Goal: Task Accomplishment & Management: Manage account settings

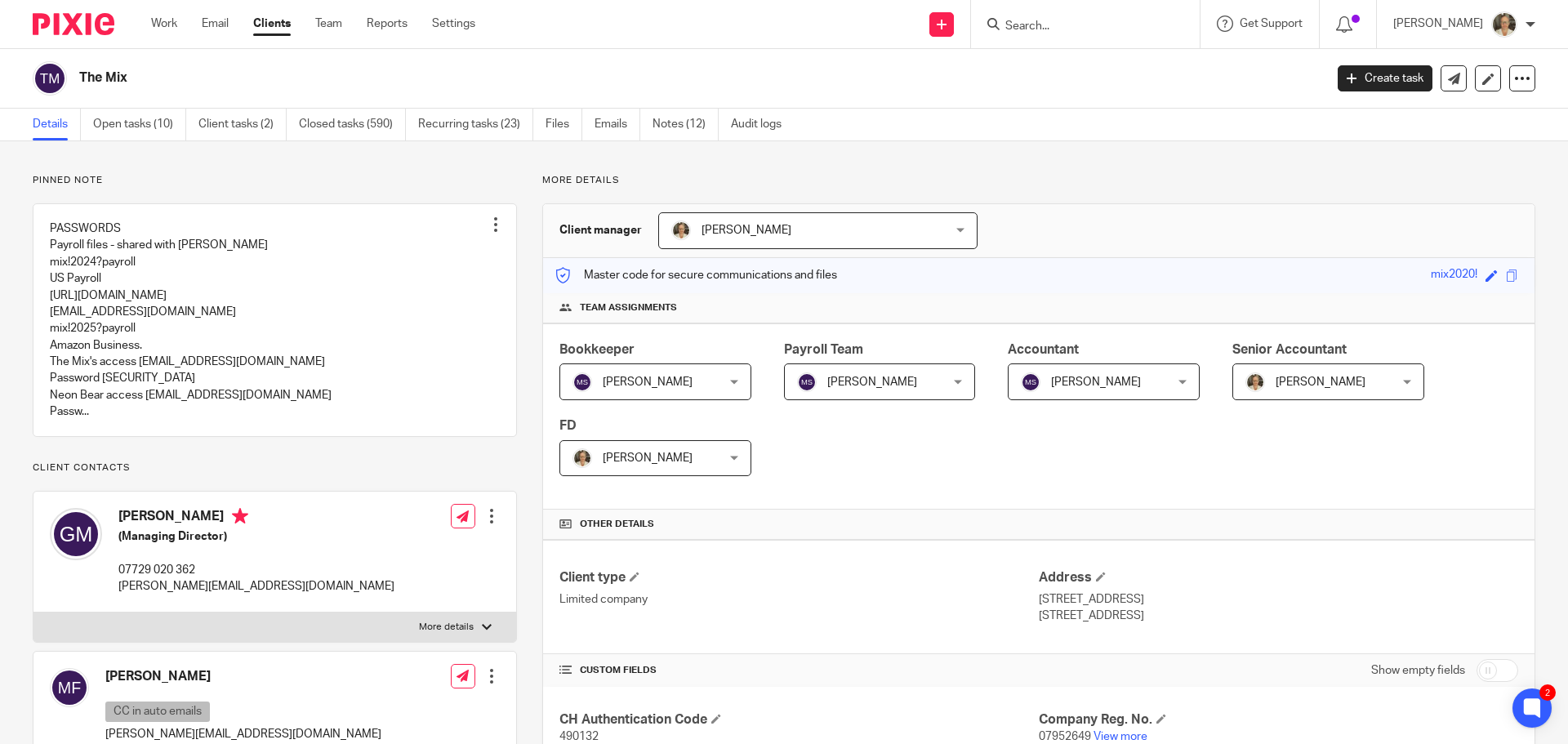
click at [1117, 23] on input "Search" at bounding box center [1077, 26] width 147 height 14
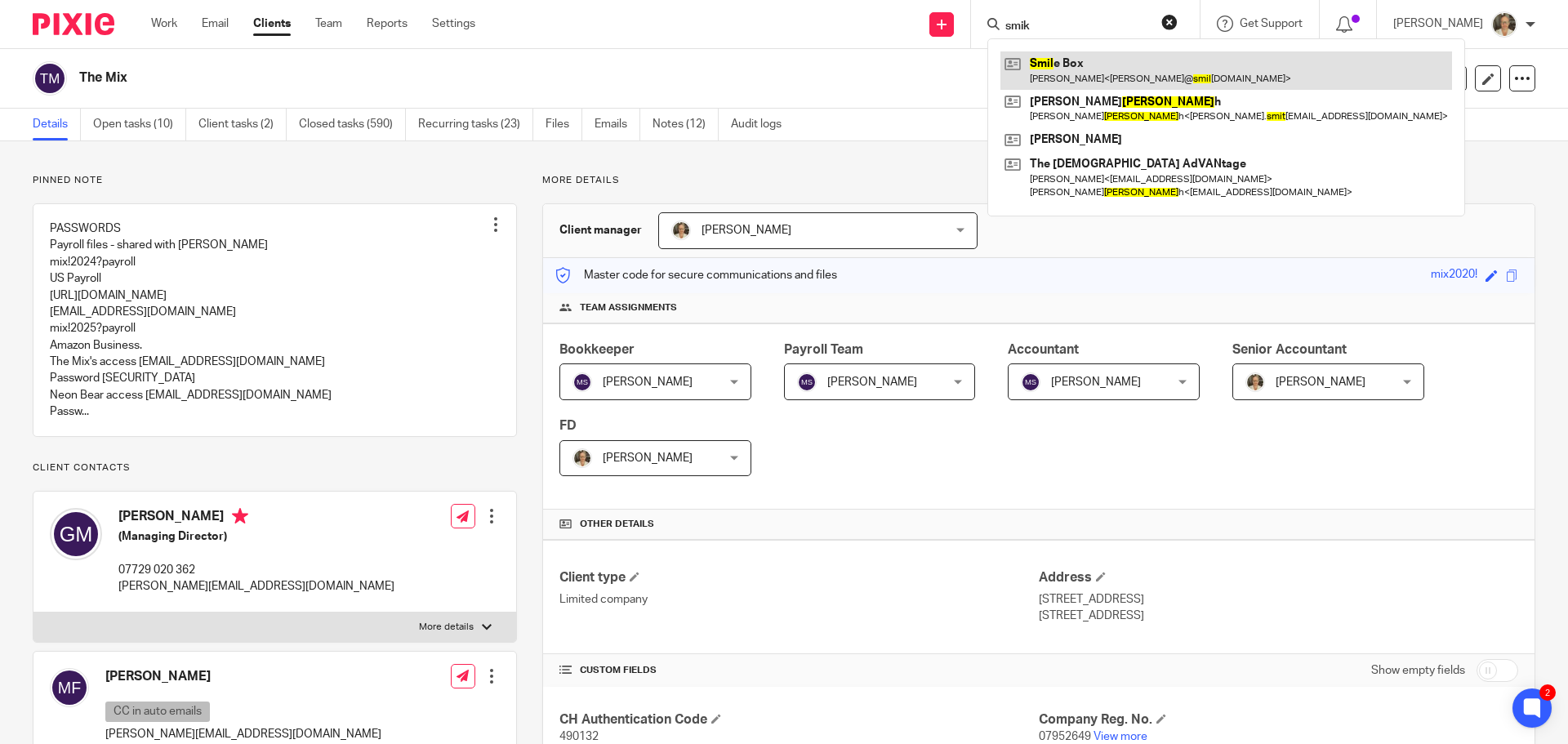
type input "smik"
click at [1100, 68] on link at bounding box center [1226, 70] width 452 height 37
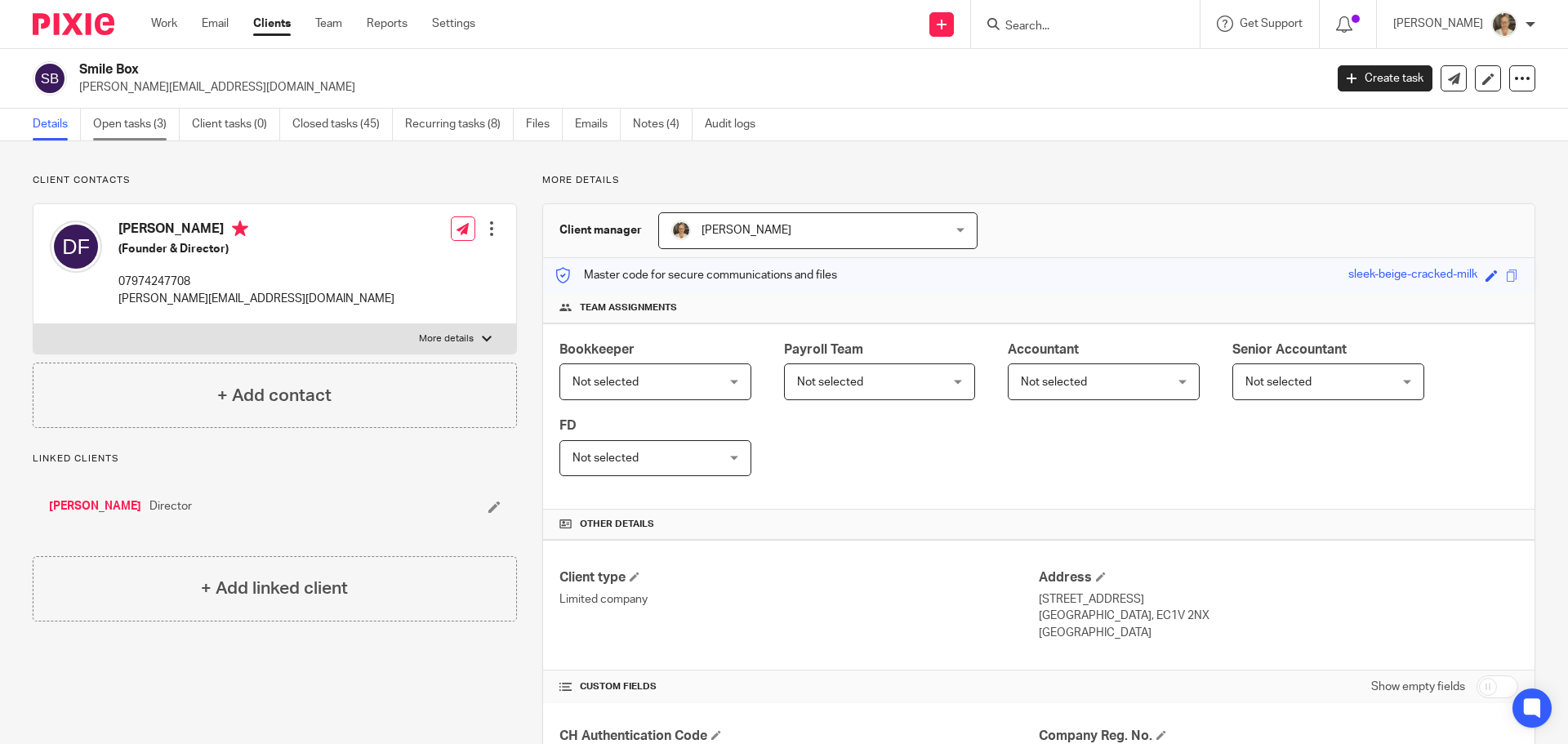
click at [140, 124] on link "Open tasks (3)" at bounding box center [136, 124] width 87 height 32
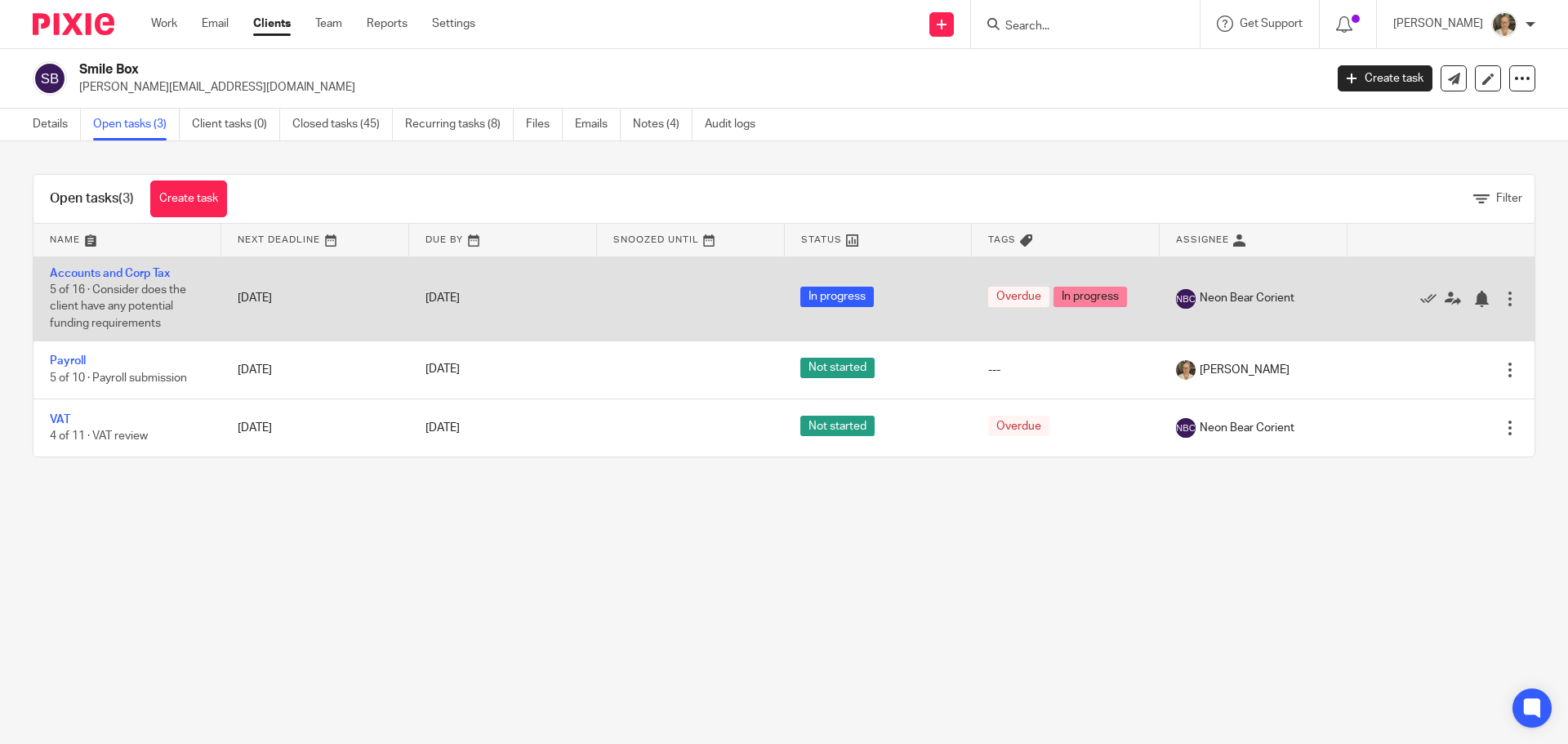
click at [87, 260] on td "Accounts and Corp Tax 5 of 16 · Consider does the client have any potential fun…" at bounding box center [127, 298] width 187 height 84
click at [87, 266] on td "Accounts and Corp Tax 5 of 16 · Consider does the client have any potential fun…" at bounding box center [127, 298] width 187 height 84
click at [94, 280] on td "Accounts and Corp Tax 5 of 16 · Consider does the client have any potential fun…" at bounding box center [127, 298] width 187 height 84
click at [94, 270] on link "Accounts and Corp Tax" at bounding box center [109, 273] width 120 height 11
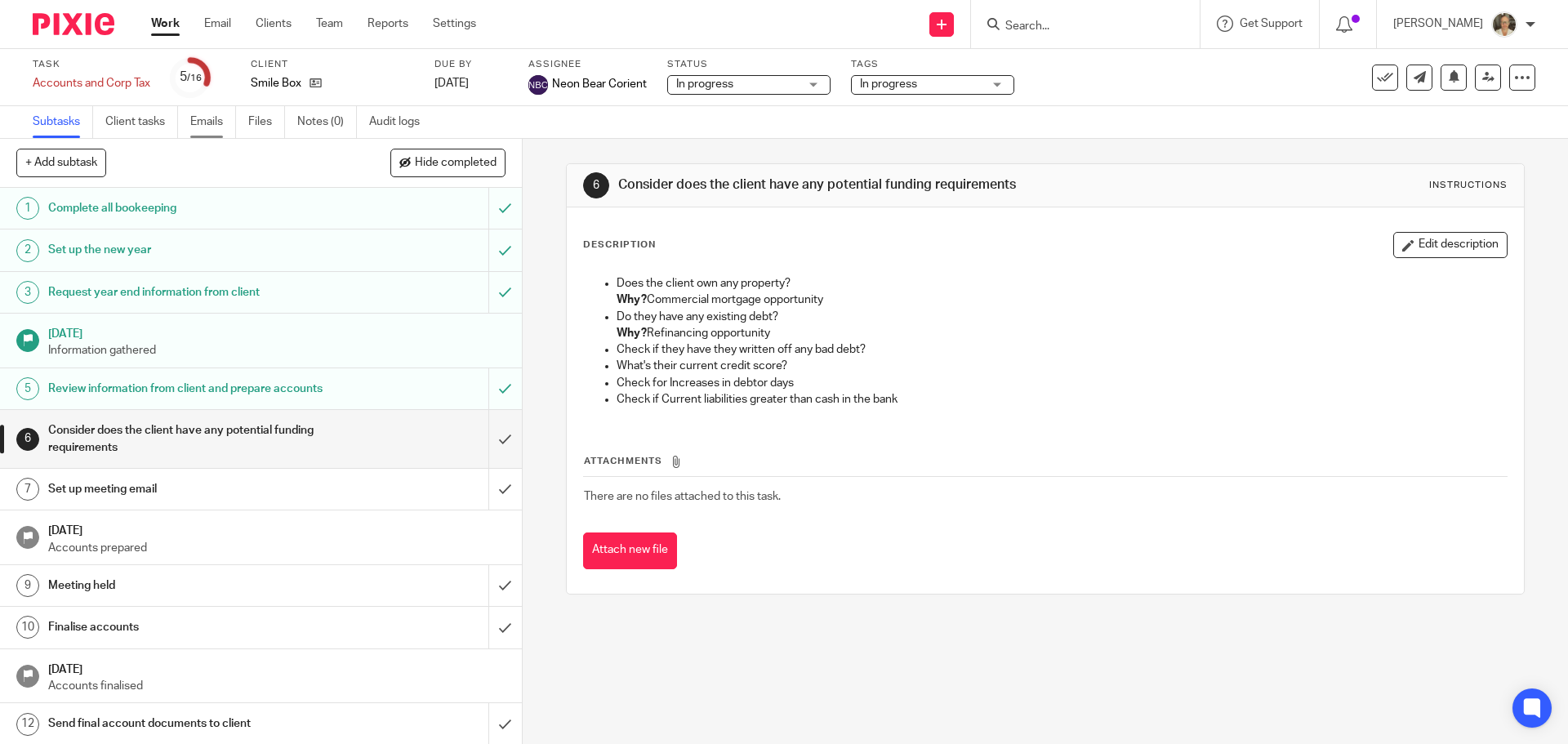
click at [213, 121] on link "Emails" at bounding box center [213, 122] width 46 height 32
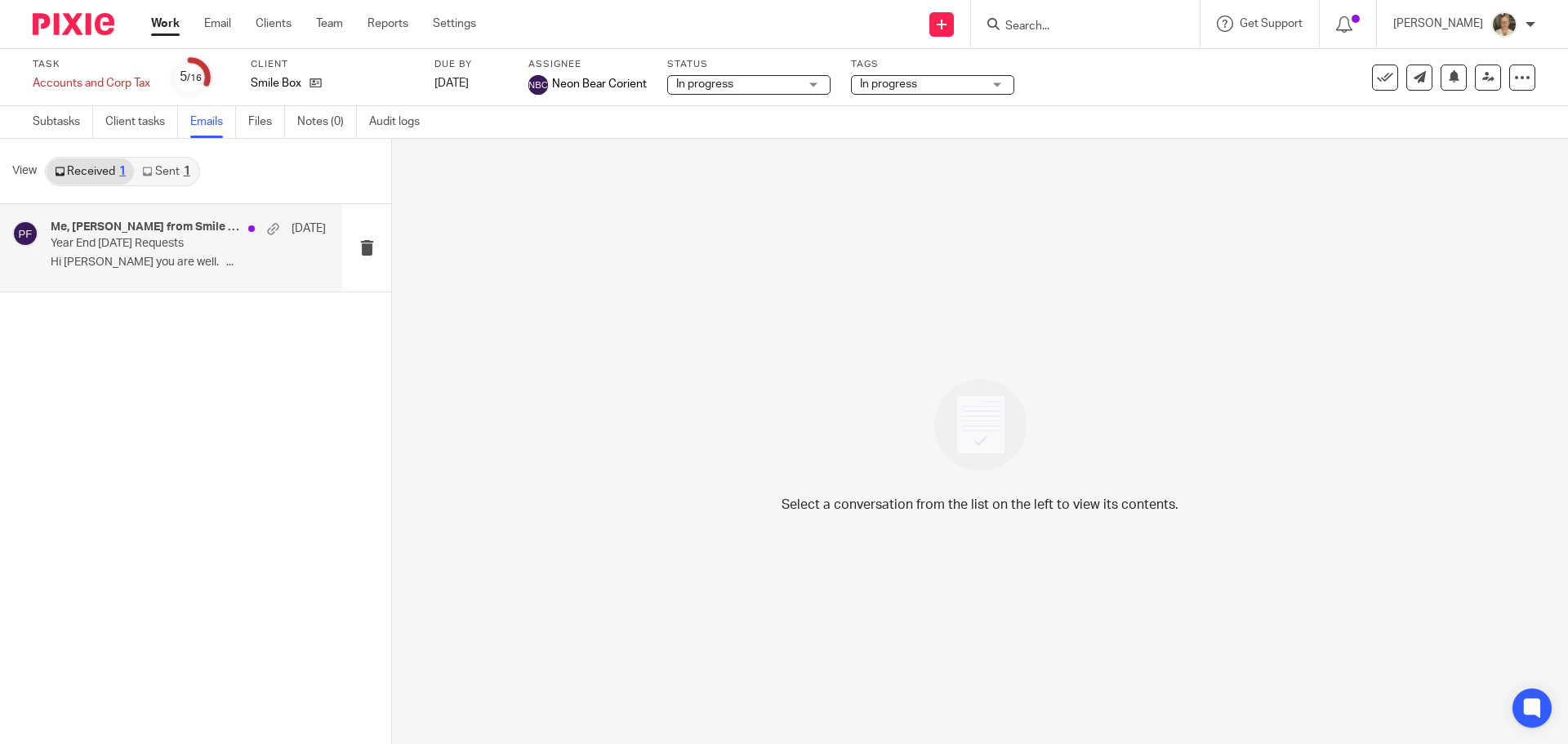
click at [173, 261] on p "Hi [PERSON_NAME] you are well. ..." at bounding box center [187, 262] width 275 height 14
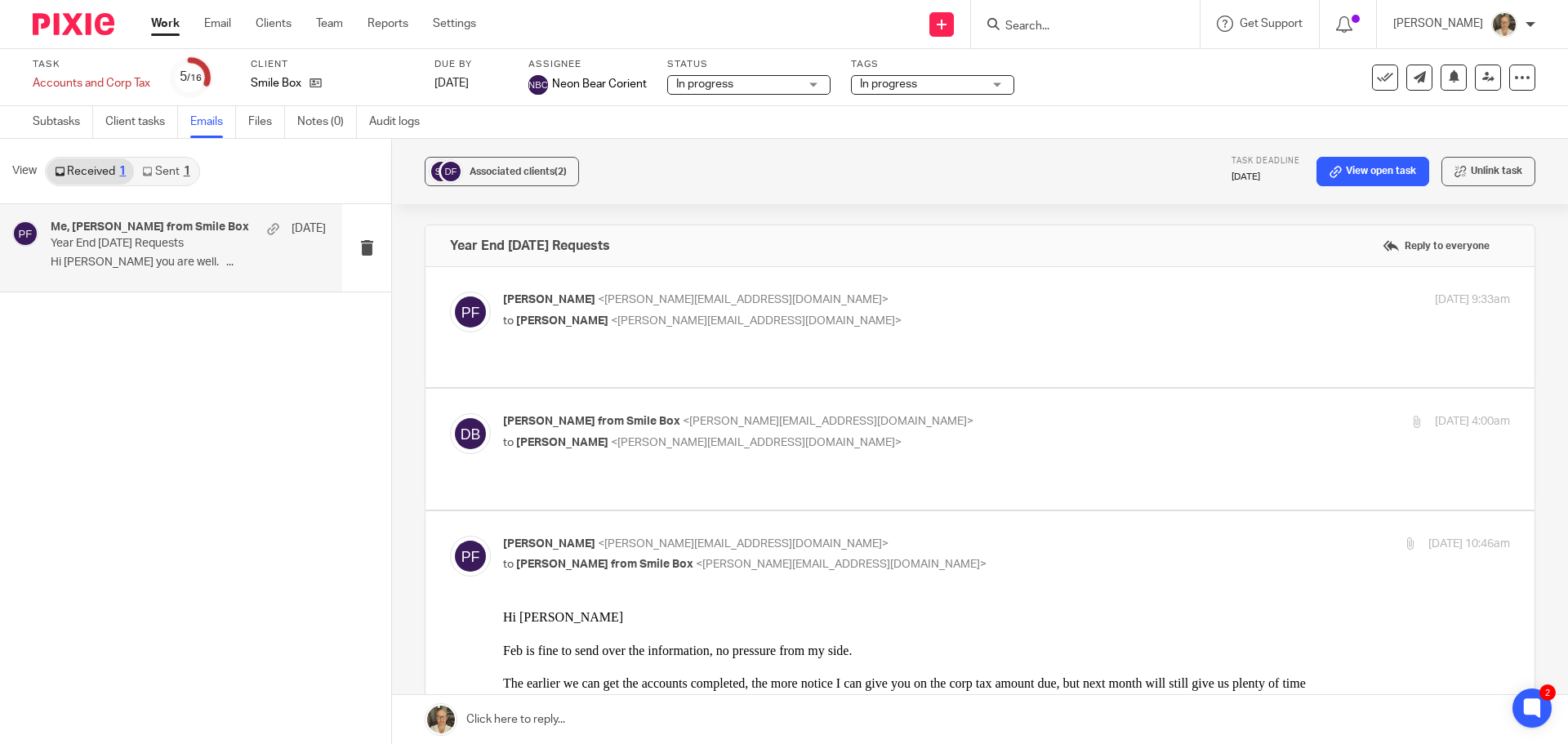
click at [186, 174] on div "1" at bounding box center [187, 170] width 7 height 11
click at [181, 263] on p "Hi Donna Feb is fine to send over the..." at bounding box center [187, 262] width 275 height 14
drag, startPoint x: 439, startPoint y: 246, endPoint x: 595, endPoint y: 256, distance: 156.3
click at [595, 256] on div "Year End 31st Dec 2024 Requests Reply to everyone" at bounding box center [979, 245] width 1109 height 41
copy h4 "Year End 31st Dec 2024"
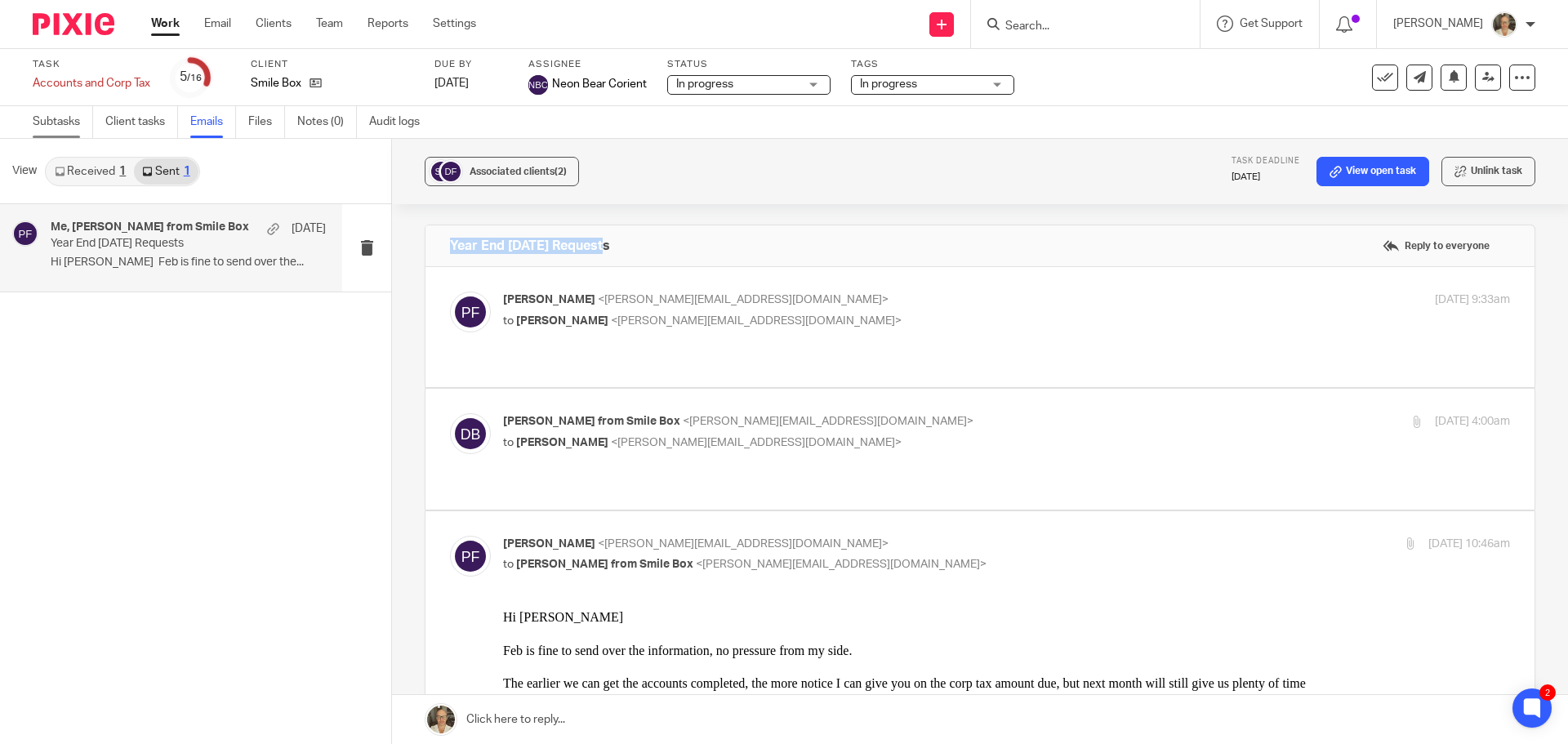
click at [64, 127] on link "Subtasks" at bounding box center [62, 122] width 61 height 32
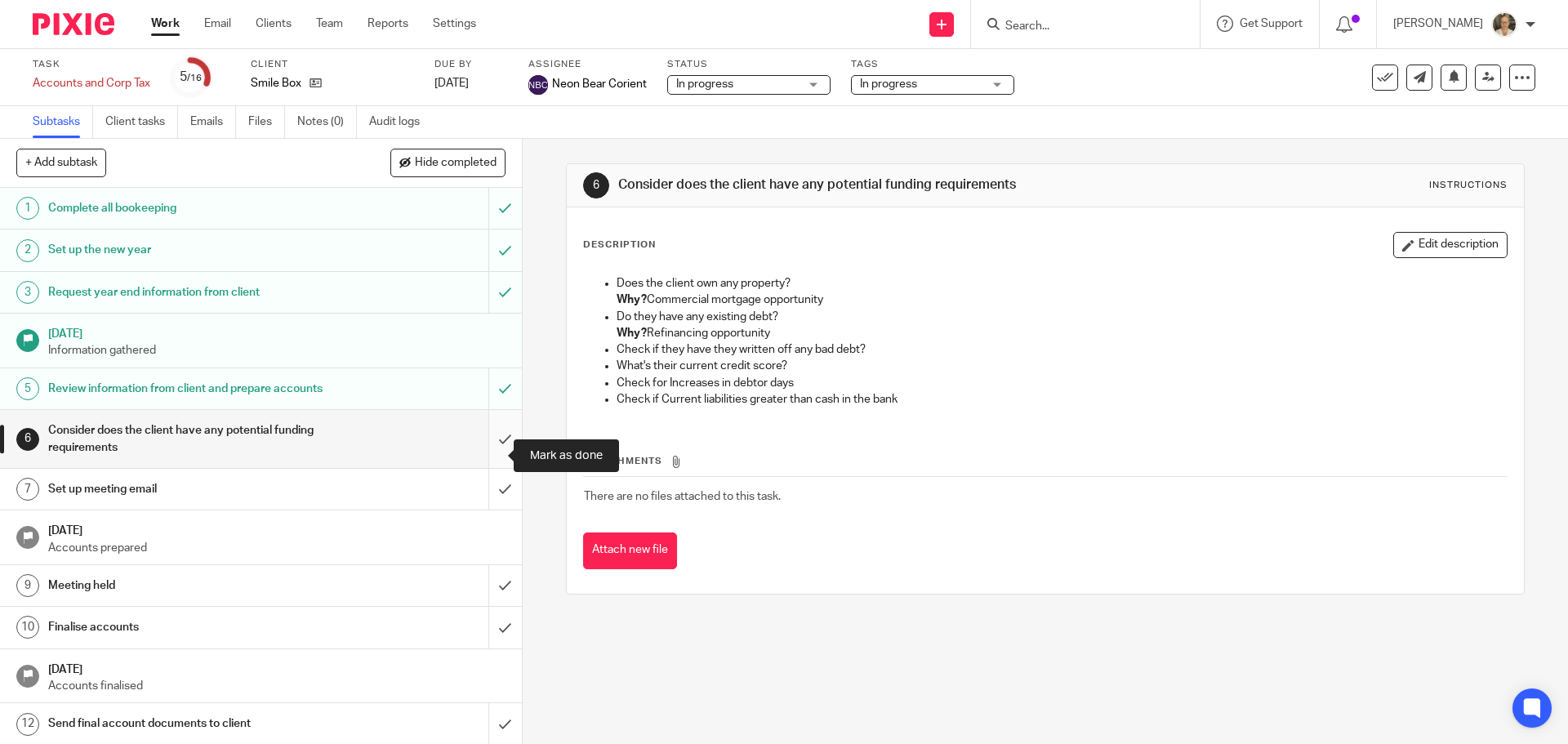
click at [494, 457] on input "submit" at bounding box center [261, 439] width 522 height 58
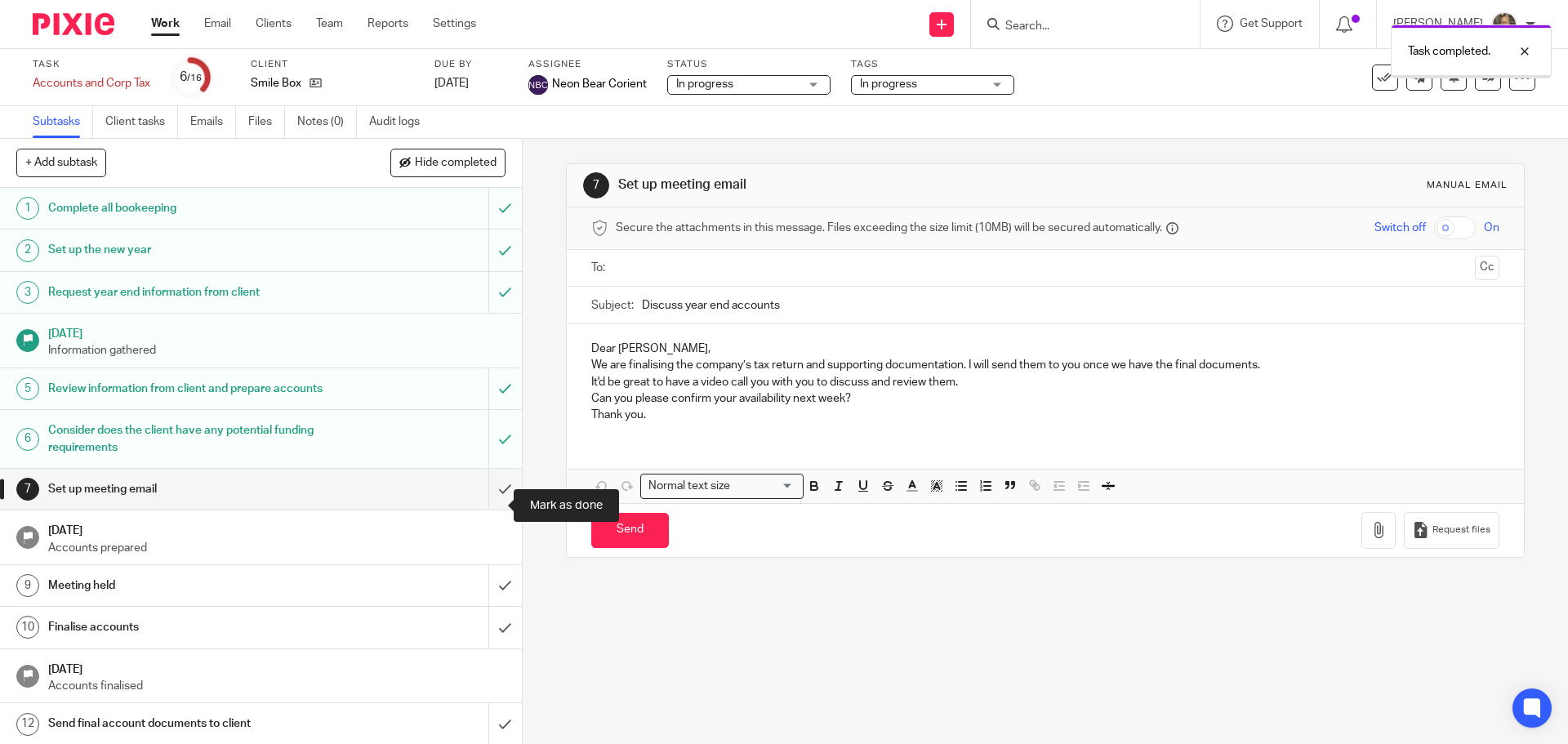
click at [489, 499] on input "submit" at bounding box center [261, 489] width 522 height 41
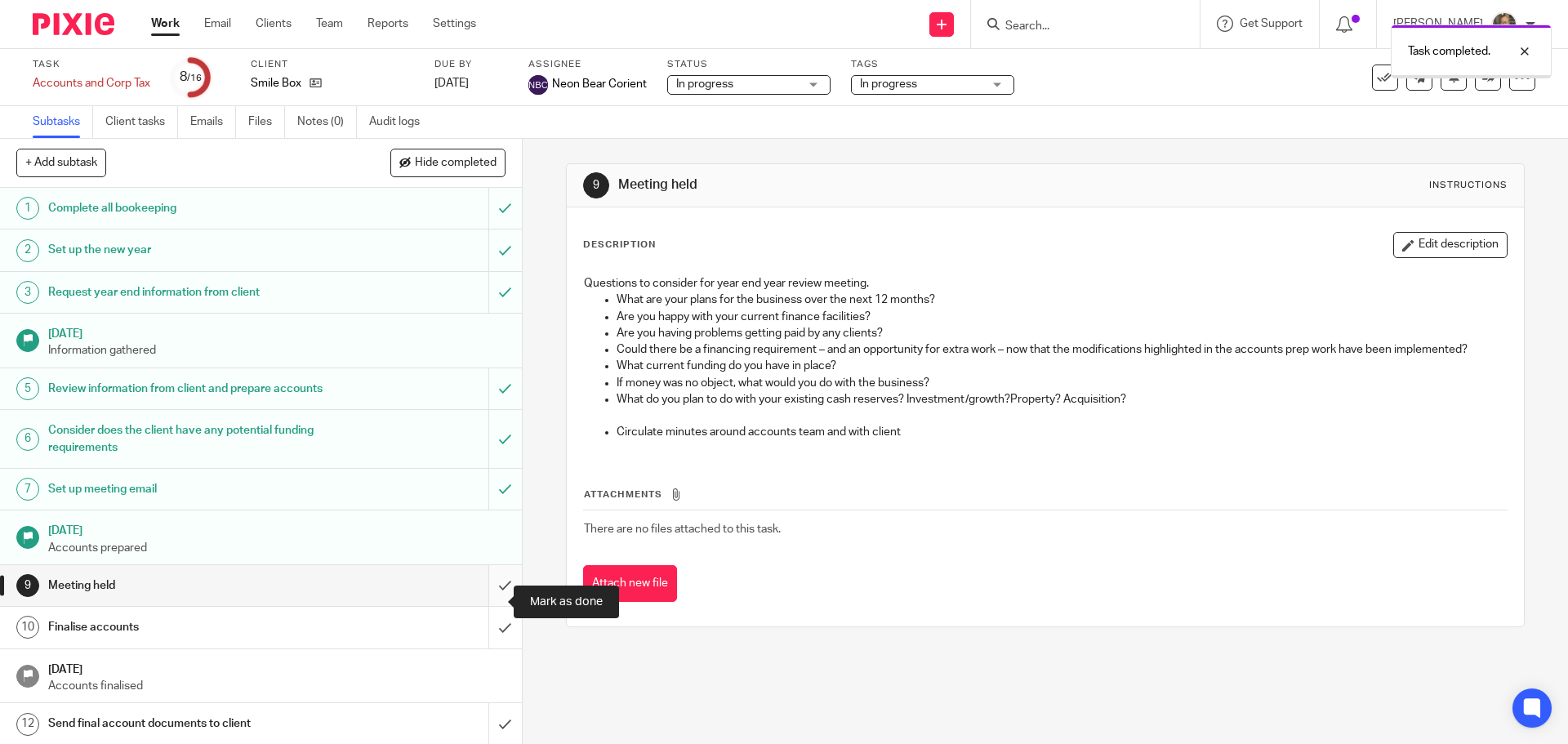
click at [487, 597] on input "submit" at bounding box center [261, 585] width 522 height 41
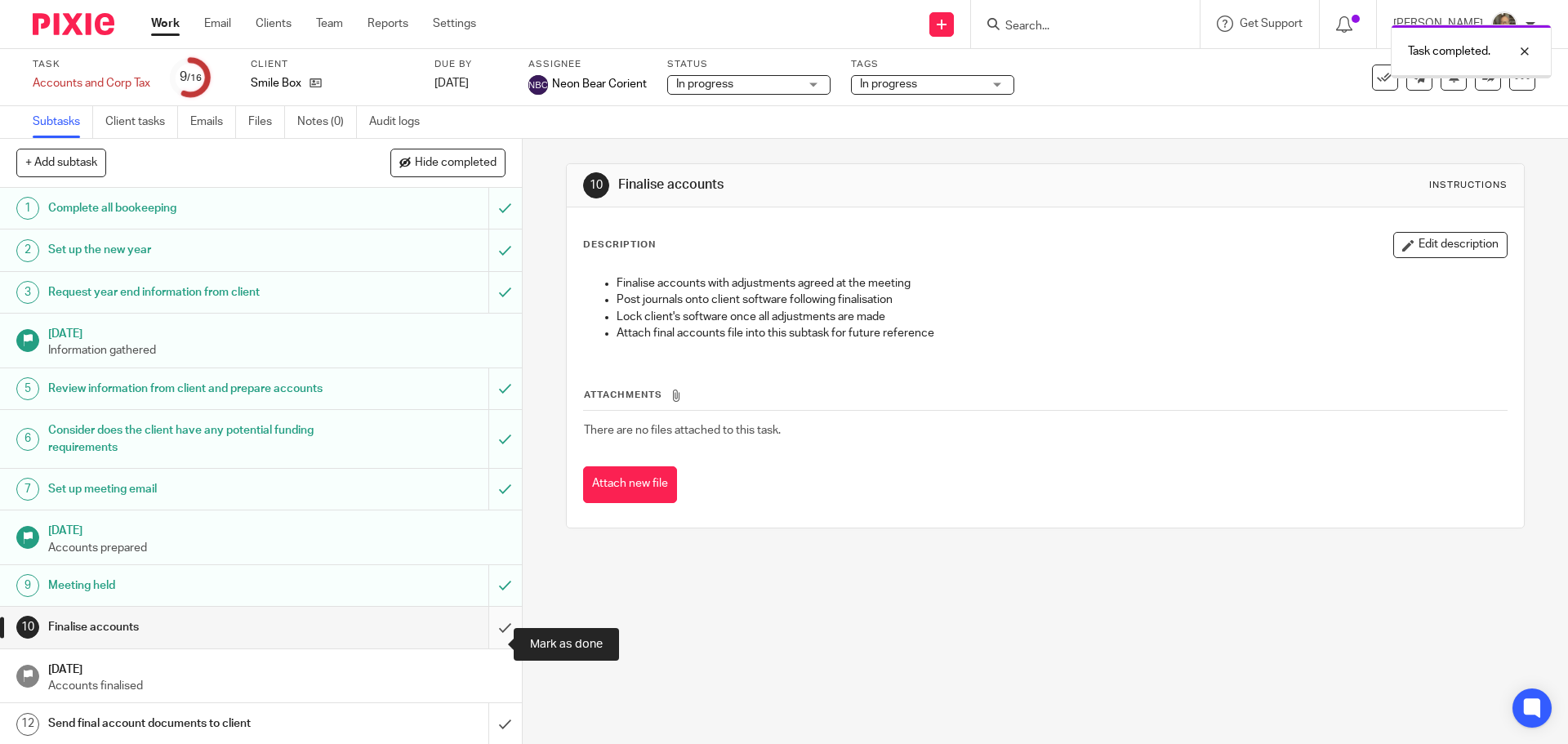
click at [487, 645] on input "submit" at bounding box center [261, 627] width 522 height 41
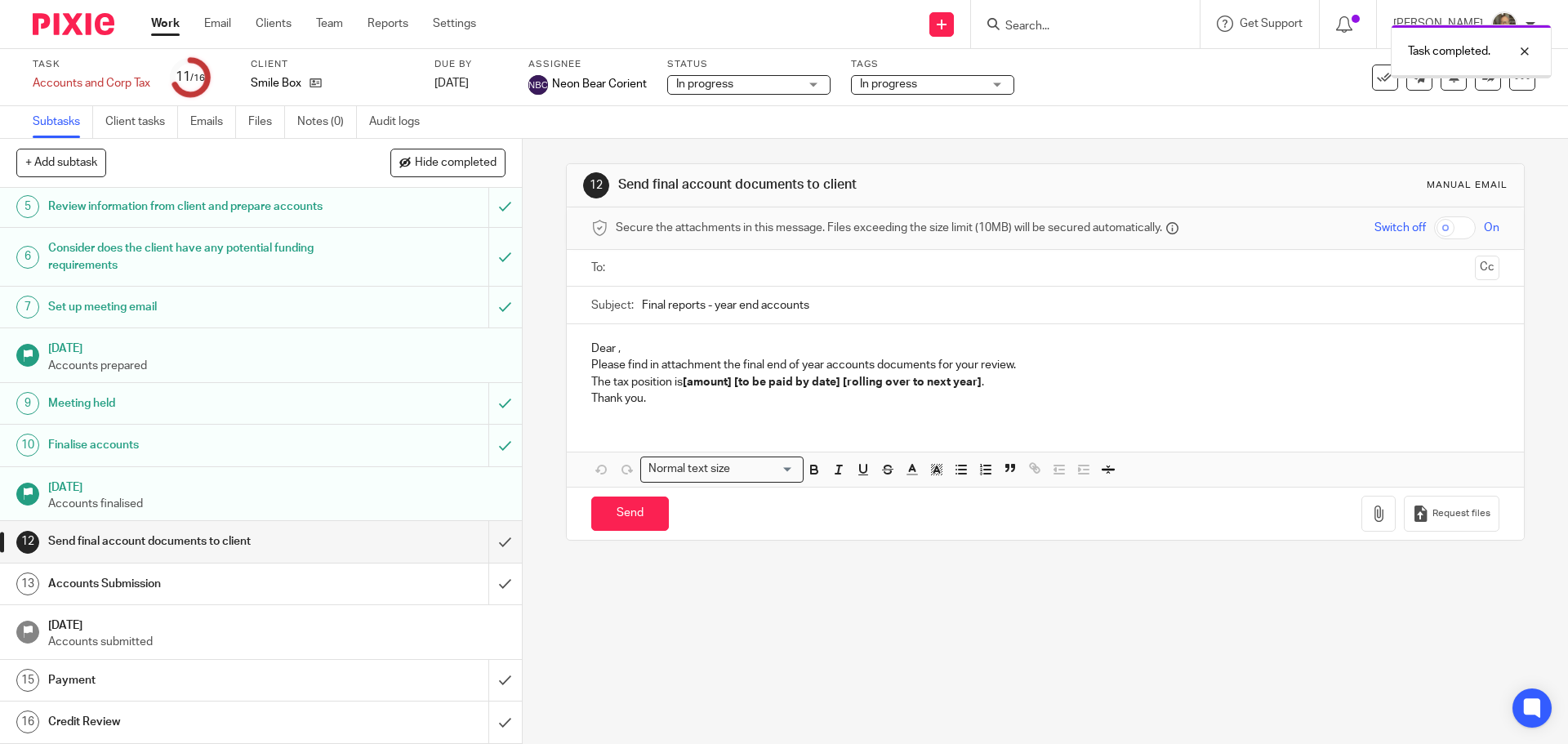
scroll to position [199, 0]
click at [482, 539] on input "submit" at bounding box center [261, 541] width 522 height 41
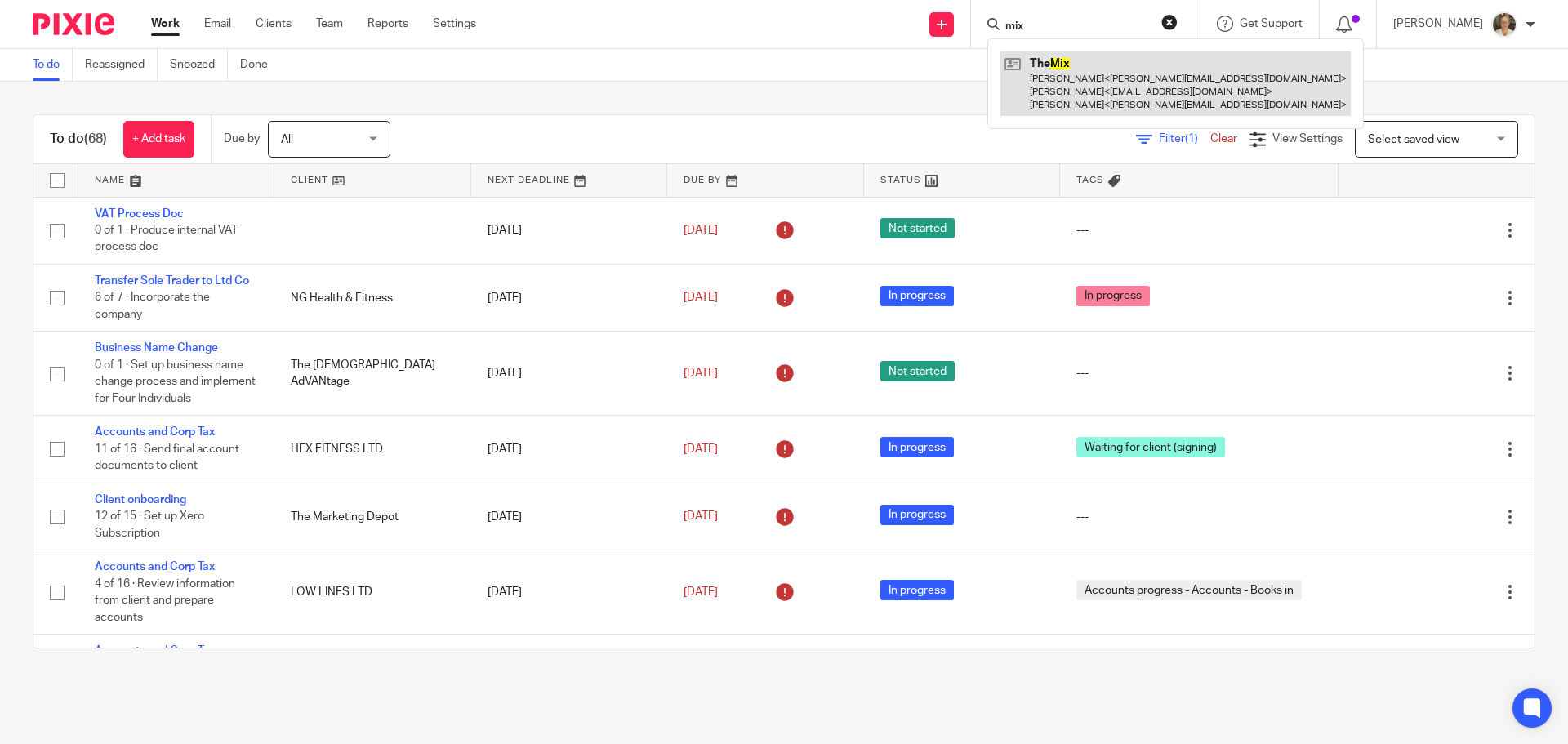
type input "mix"
click at [1080, 86] on link at bounding box center [1175, 84] width 350 height 65
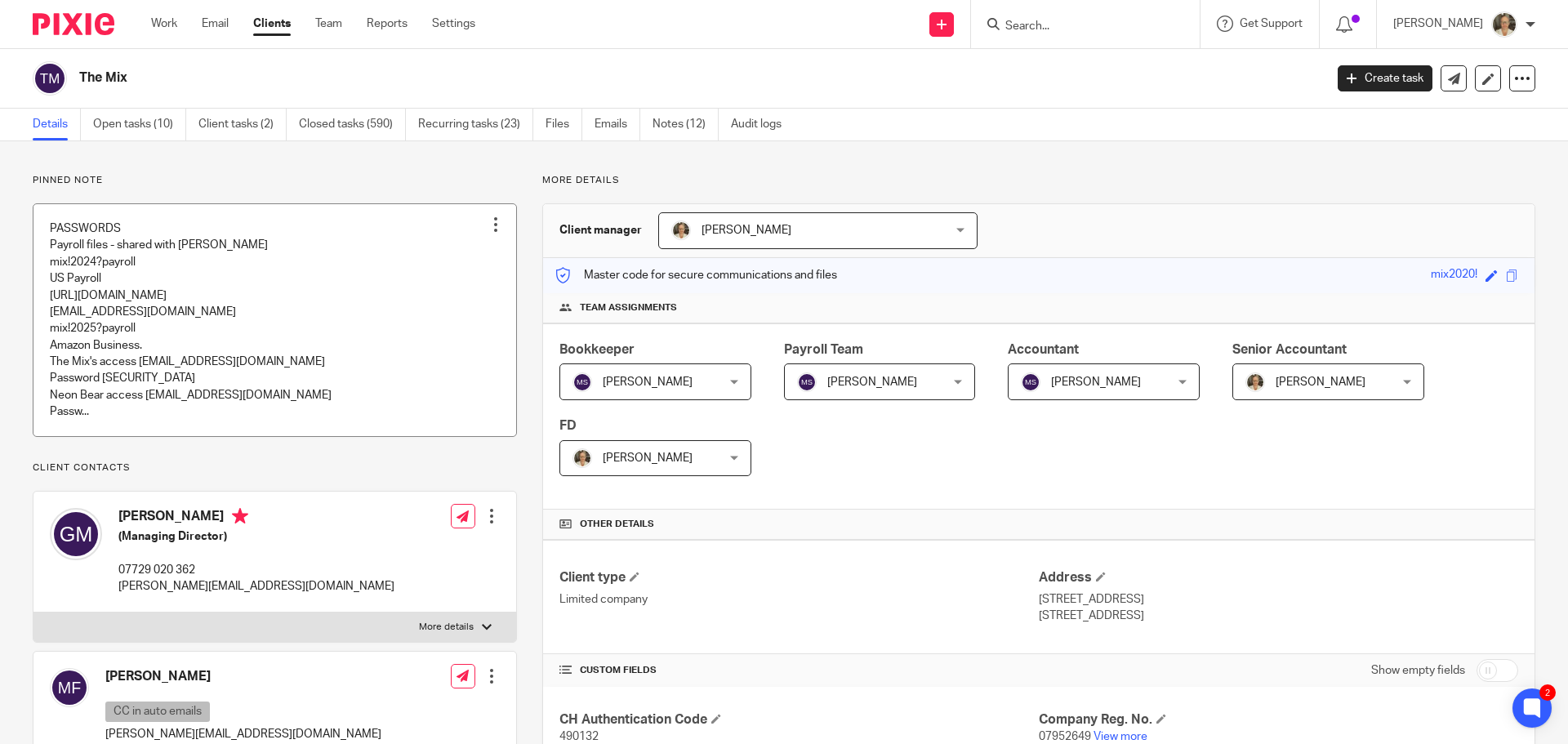
click at [180, 320] on link at bounding box center [274, 320] width 482 height 232
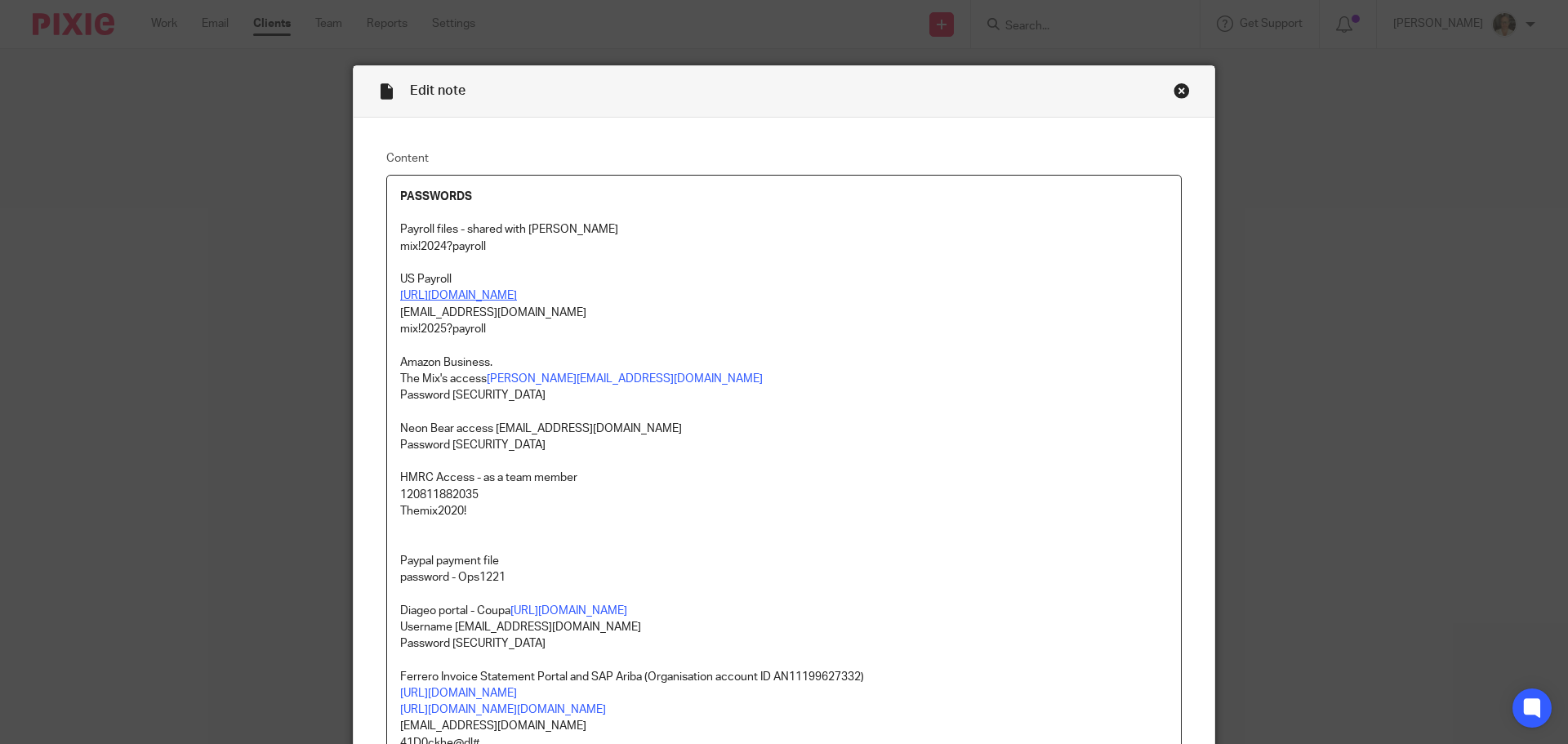
click at [516, 301] on link "[URL][DOMAIN_NAME]" at bounding box center [458, 295] width 117 height 11
click at [518, 339] on link "[URL][DOMAIN_NAME]" at bounding box center [510, 346] width 117 height 16
